Goal: Navigation & Orientation: Find specific page/section

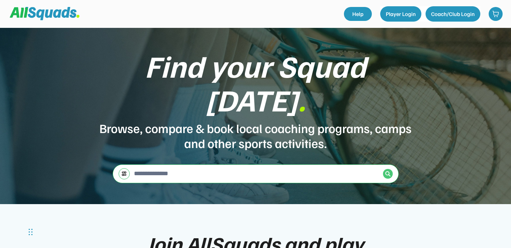
click at [385, 171] on img at bounding box center [388, 174] width 6 height 6
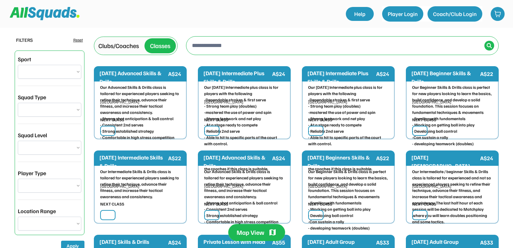
select select "**********"
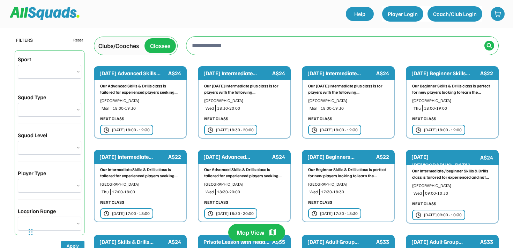
click at [116, 44] on div "Clubs/Coaches" at bounding box center [118, 45] width 40 height 9
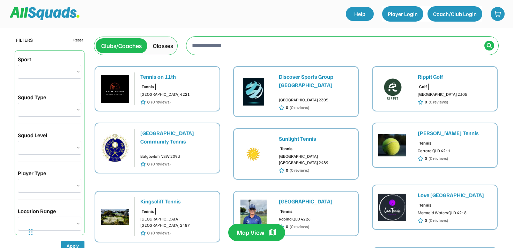
click at [154, 77] on div "Tennis on 11th" at bounding box center [177, 77] width 74 height 8
